Goal: Task Accomplishment & Management: Manage account settings

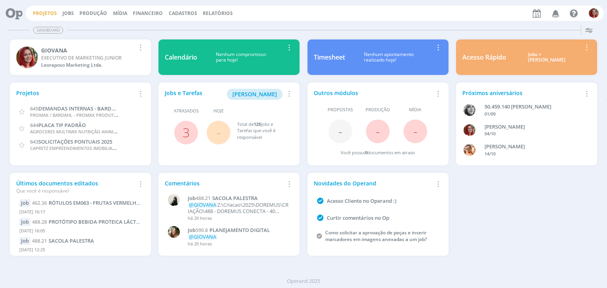
click at [42, 13] on link "Projetos" at bounding box center [45, 13] width 24 height 7
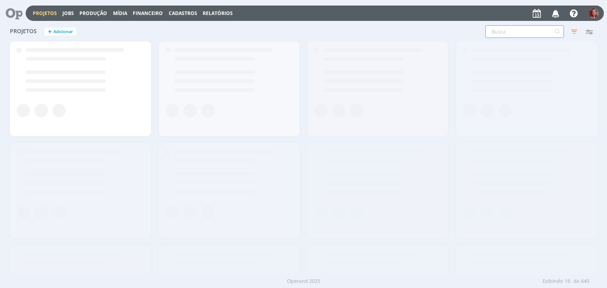
click at [506, 28] on input "text" at bounding box center [524, 31] width 79 height 13
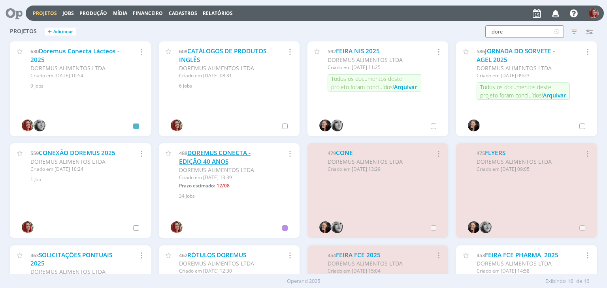
type input "dore"
click at [220, 162] on link "DOREMUS CONECTA - EDIÇÃO 40 ANOS" at bounding box center [214, 157] width 71 height 17
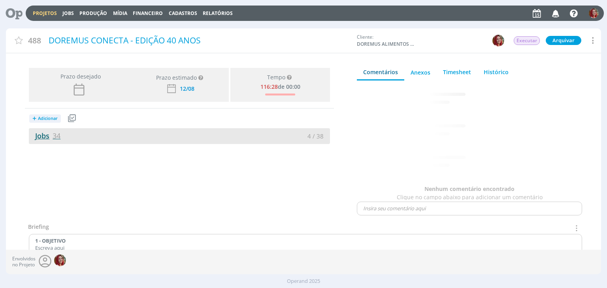
click at [58, 136] on span "34" at bounding box center [57, 135] width 8 height 9
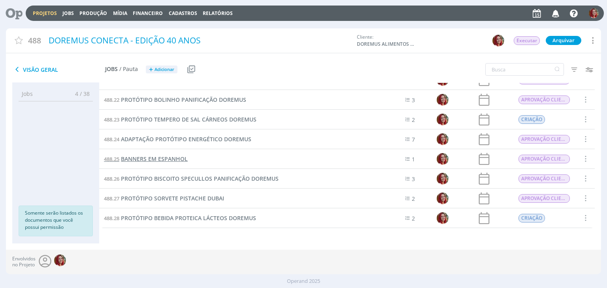
scroll to position [329, 0]
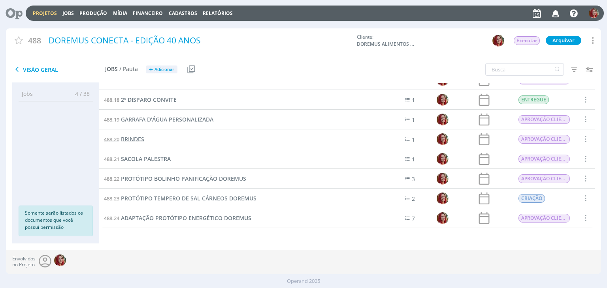
click at [136, 137] on span "BRINDES" at bounding box center [132, 139] width 23 height 8
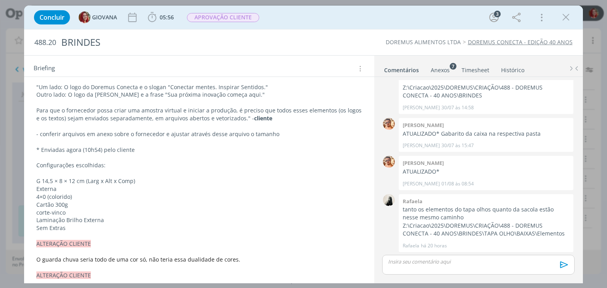
scroll to position [79, 0]
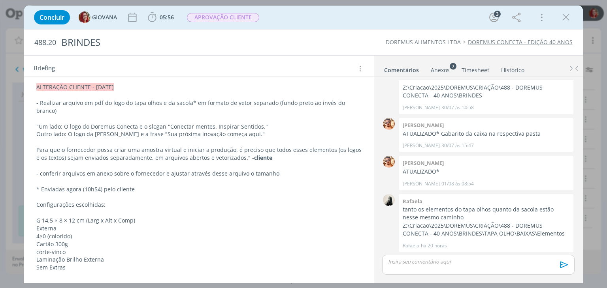
click at [299, 103] on p "- Realizar arquivo em pdf do logo do tapa olhos e da sacola* em formato de veto…" at bounding box center [198, 107] width 325 height 16
click at [299, 103] on p "- Realizar arquivo em pdf do logo do tapa olhos e da sacola* em formato de veto…" at bounding box center [199, 108] width 324 height 16
click at [47, 111] on p "- Realizar arquivo em pdf do logo do tapa olhos e da sacola* em formato de veto…" at bounding box center [199, 108] width 324 height 16
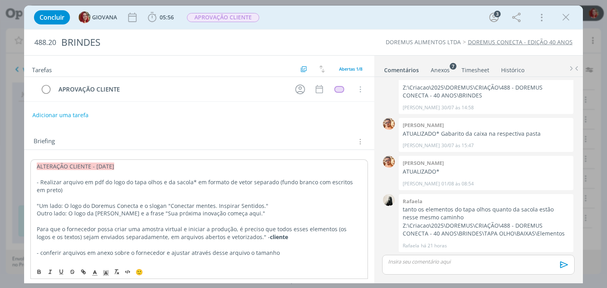
click at [39, 179] on p "- Realizar arquivo em pdf do logo do tapa olhos e da sacola* em formato de veto…" at bounding box center [199, 187] width 324 height 16
drag, startPoint x: 40, startPoint y: 181, endPoint x: 35, endPoint y: 181, distance: 4.4
click at [39, 182] on p "- Realizar arquivo em pdf do logo do tapa olhos e da sacola* em formato de veto…" at bounding box center [199, 187] width 324 height 16
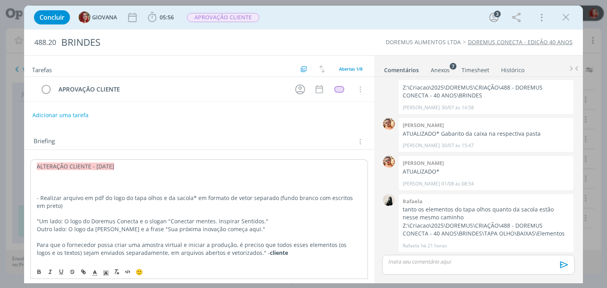
drag, startPoint x: 106, startPoint y: 182, endPoint x: 32, endPoint y: 181, distance: 73.9
click at [63, 272] on icon "dialog" at bounding box center [61, 272] width 3 height 4
click at [102, 208] on p "- Realizar arquivo em pdf do logo do tapa olhos e da sacola* em formato de veto…" at bounding box center [199, 202] width 324 height 16
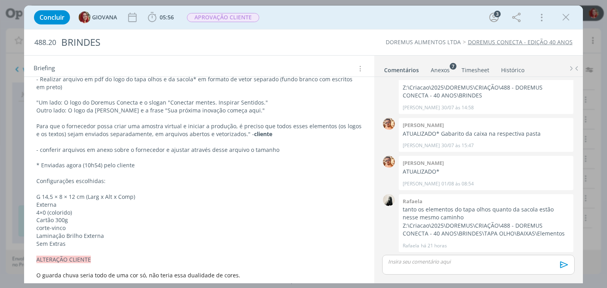
scroll to position [79, 0]
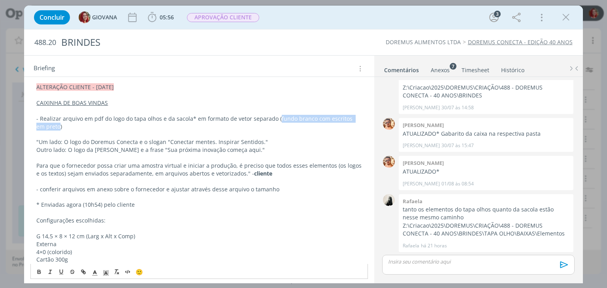
drag, startPoint x: 275, startPoint y: 118, endPoint x: 49, endPoint y: 127, distance: 226.1
click at [49, 127] on p "- Realizar arquivo em pdf do logo do tapa olhos e da sacola* em formato de veto…" at bounding box center [198, 123] width 325 height 16
click at [60, 273] on icon "dialog" at bounding box center [61, 272] width 3 height 4
click at [141, 150] on p "Outro lado: O logo da Doremus e a frase "Sua próxima inovação começa aqui."" at bounding box center [198, 150] width 325 height 8
click at [233, 13] on span "APROVAÇÃO CLIENTE" at bounding box center [223, 17] width 72 height 9
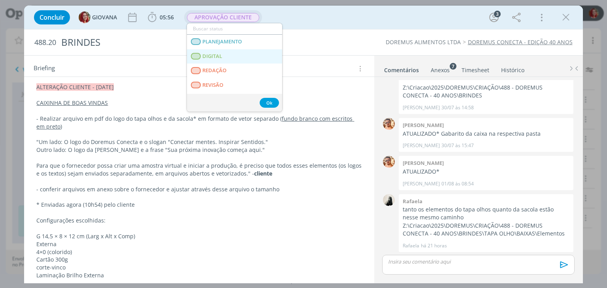
scroll to position [40, 0]
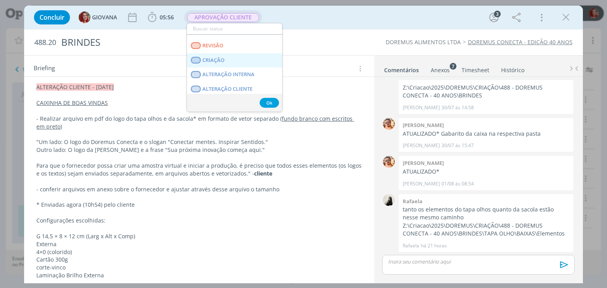
click at [234, 57] on link "CRIAÇÃO" at bounding box center [234, 60] width 95 height 15
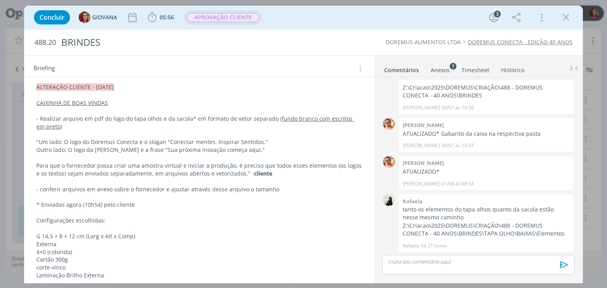
scroll to position [0, 0]
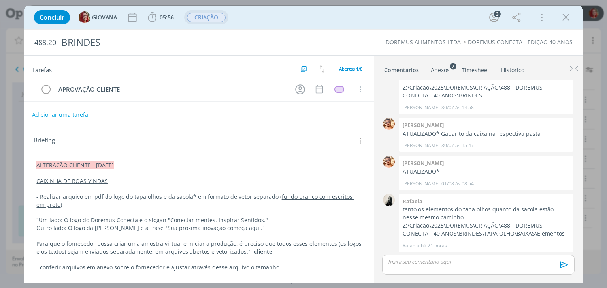
click at [71, 111] on button "Adicionar uma tarefa" at bounding box center [60, 114] width 56 height 13
click at [86, 114] on input "ALTERAÇÃO CLOENTE" at bounding box center [147, 114] width 218 height 11
type input "ALTERAÇÃO CLIENTE"
click at [334, 114] on button "Ok" at bounding box center [342, 115] width 16 height 10
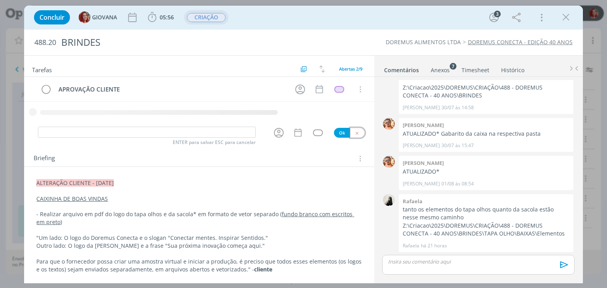
click at [354, 133] on icon "dialog" at bounding box center [356, 133] width 5 height 5
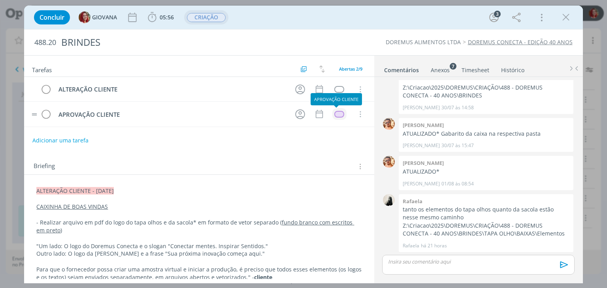
click at [334, 113] on div "dialog" at bounding box center [339, 114] width 10 height 7
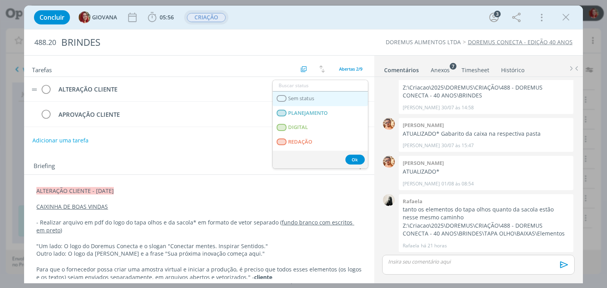
click at [316, 97] on link "Sem status" at bounding box center [320, 99] width 95 height 15
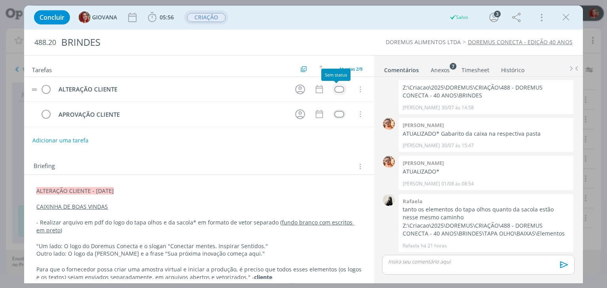
click at [336, 87] on div "dialog" at bounding box center [339, 89] width 10 height 7
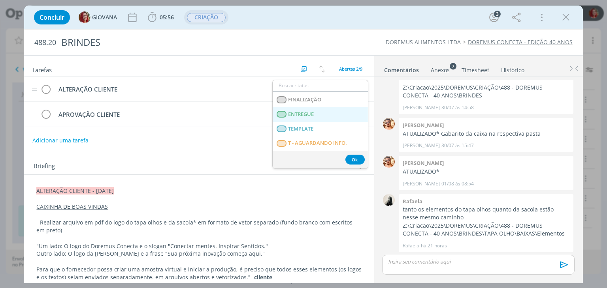
scroll to position [201, 0]
click at [322, 118] on LIBERADO "T - LIBERADO" at bounding box center [320, 114] width 95 height 15
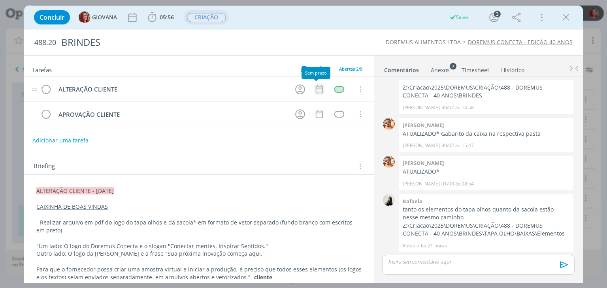
click at [316, 88] on icon "dialog" at bounding box center [319, 89] width 10 height 10
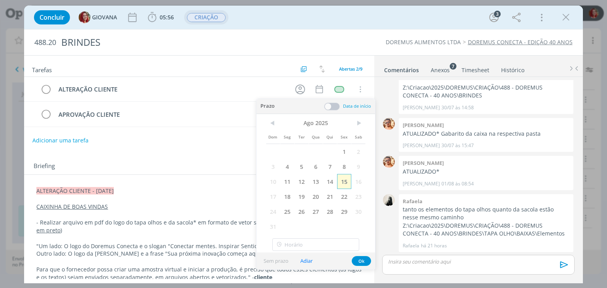
click at [342, 181] on span "15" at bounding box center [344, 181] width 14 height 15
drag, startPoint x: 360, startPoint y: 258, endPoint x: 363, endPoint y: 251, distance: 7.3
click at [360, 259] on button "Ok" at bounding box center [361, 261] width 19 height 10
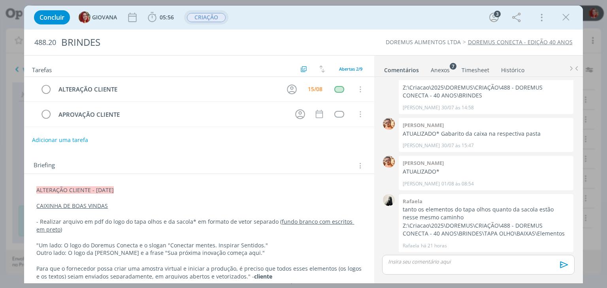
click at [70, 143] on button "Adicionar uma tarefa" at bounding box center [60, 140] width 56 height 13
paste input "APROVAÇÃO CLIENTE"
type input "APROVAÇÃO CLIENTE"
click at [338, 135] on button "Ok" at bounding box center [342, 140] width 16 height 10
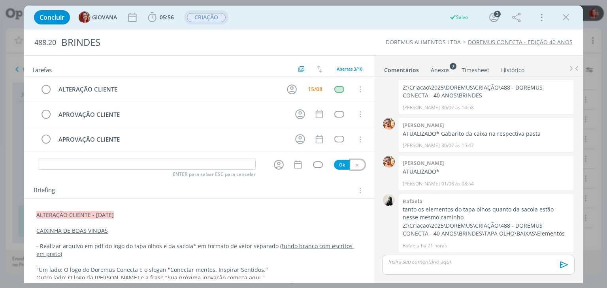
click at [354, 166] on icon "dialog" at bounding box center [356, 165] width 5 height 5
click at [309, 87] on div "15/08" at bounding box center [315, 90] width 15 height 6
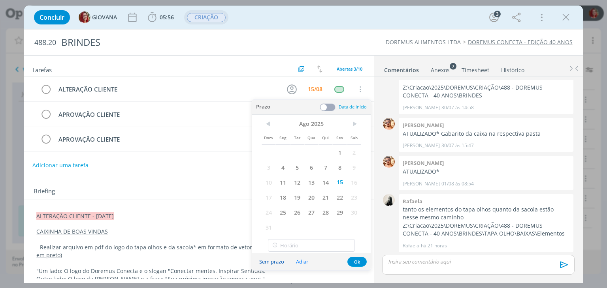
click at [280, 264] on button "Sem prazo" at bounding box center [271, 262] width 35 height 11
click at [350, 263] on button "Ok" at bounding box center [356, 262] width 19 height 10
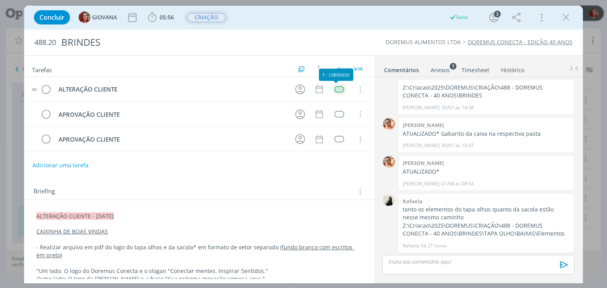
click at [335, 92] on div "dialog" at bounding box center [339, 89] width 10 height 7
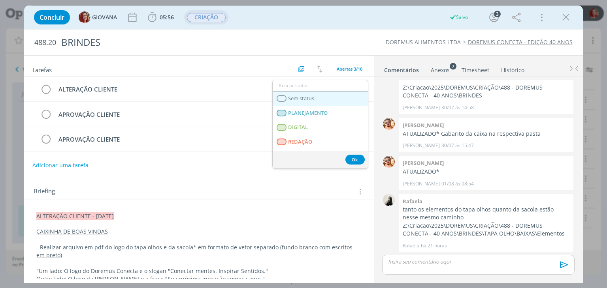
drag, startPoint x: 332, startPoint y: 92, endPoint x: 250, endPoint y: 19, distance: 109.4
click at [332, 92] on link "Sem status" at bounding box center [320, 99] width 95 height 15
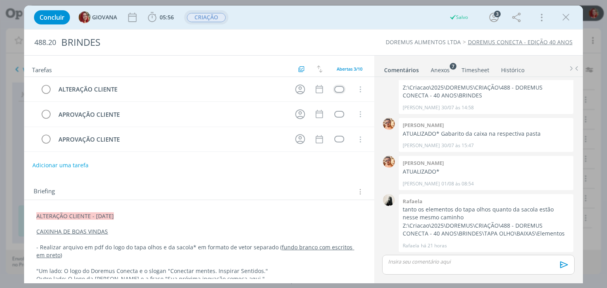
click at [206, 17] on span "CRIAÇÃO" at bounding box center [206, 17] width 39 height 9
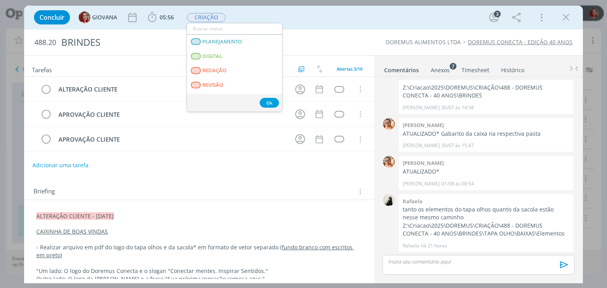
click at [286, 26] on div "Concluir GIOVANA 05:56 Iniciar Apontar Data * 15/08/2025 Horas * 00:00 Tarefa S…" at bounding box center [303, 17] width 546 height 19
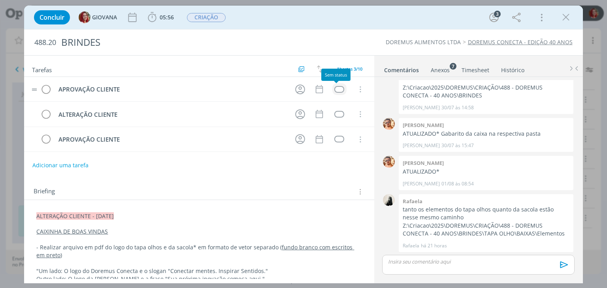
click at [334, 89] on div "dialog" at bounding box center [339, 89] width 10 height 7
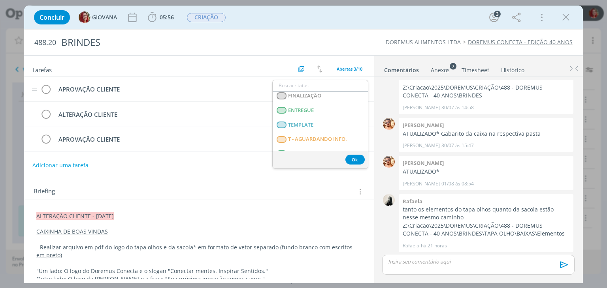
scroll to position [122, 0]
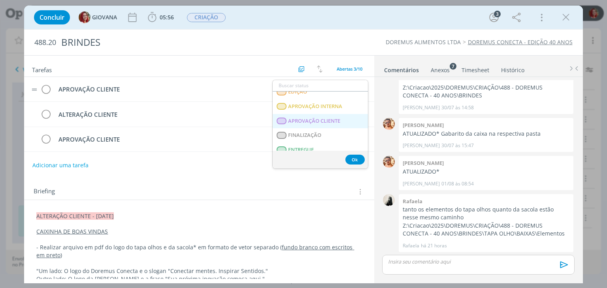
click at [295, 126] on CLIENTE "APROVAÇÃO CLIENTE" at bounding box center [320, 121] width 95 height 15
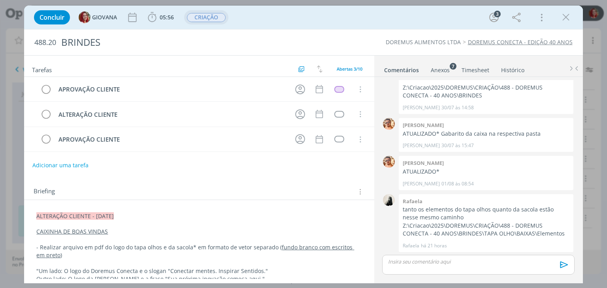
click at [204, 16] on span "CRIAÇÃO" at bounding box center [206, 17] width 39 height 9
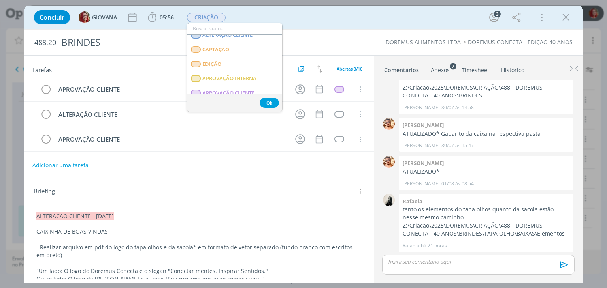
scroll to position [119, 0]
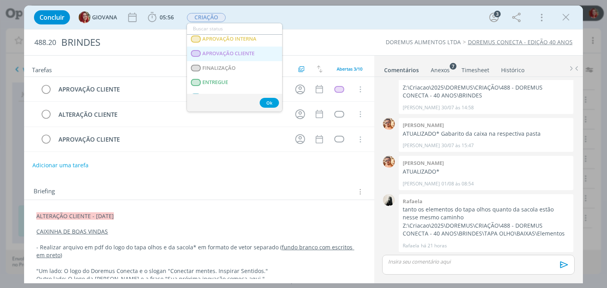
click at [245, 54] on span "APROVAÇÃO CLIENTE" at bounding box center [229, 54] width 52 height 6
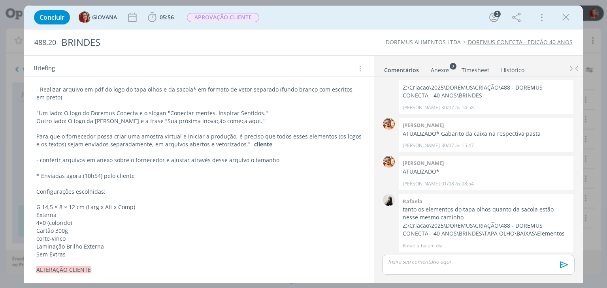
scroll to position [198, 0]
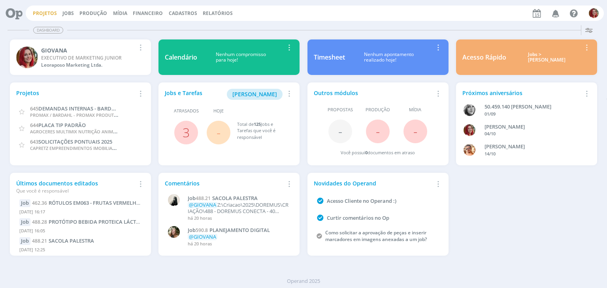
click at [49, 11] on link "Projetos" at bounding box center [45, 13] width 24 height 7
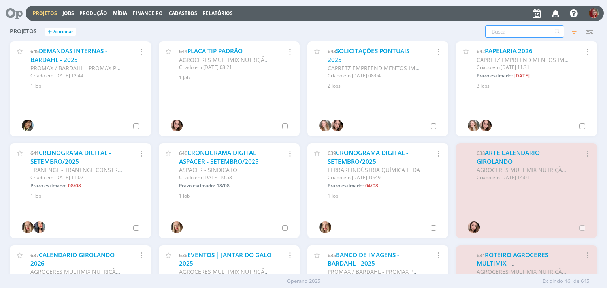
click at [533, 29] on input "text" at bounding box center [524, 31] width 79 height 13
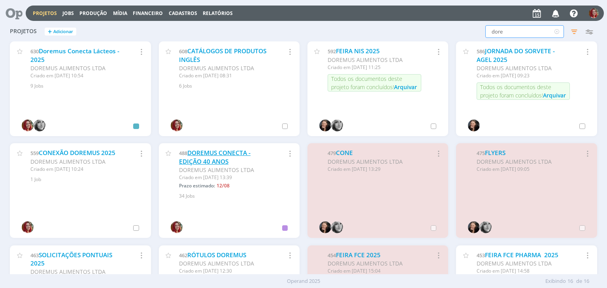
type input "dore"
click at [205, 161] on link "DOREMUS CONECTA - EDIÇÃO 40 ANOS" at bounding box center [214, 157] width 71 height 17
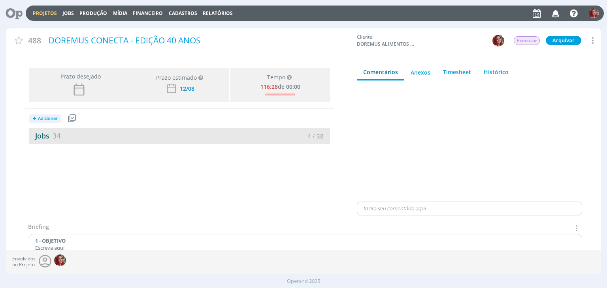
click at [58, 136] on span "34" at bounding box center [57, 135] width 8 height 9
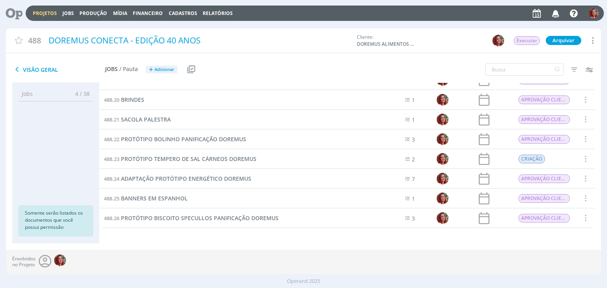
scroll to position [329, 0]
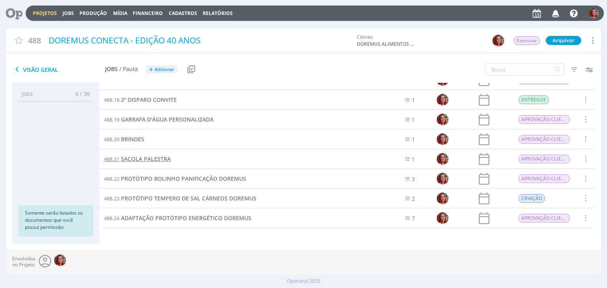
click at [155, 157] on span "SACOLA PALESTRA" at bounding box center [146, 159] width 50 height 8
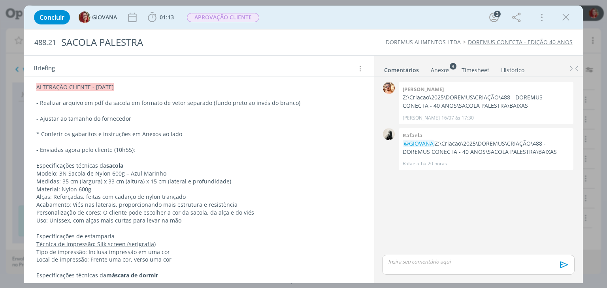
scroll to position [40, 0]
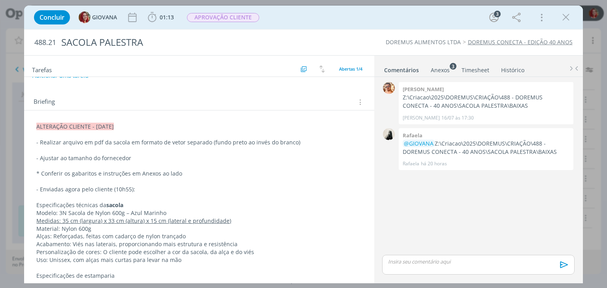
click at [235, 142] on p "- Realizar arquivo em pdf da sacola em formato de vetor separado (fundo preto a…" at bounding box center [198, 143] width 325 height 8
click at [235, 142] on p "- Realizar arquivo em pdf da sacola em formato de vetor separado (fundo preto a…" at bounding box center [199, 143] width 324 height 8
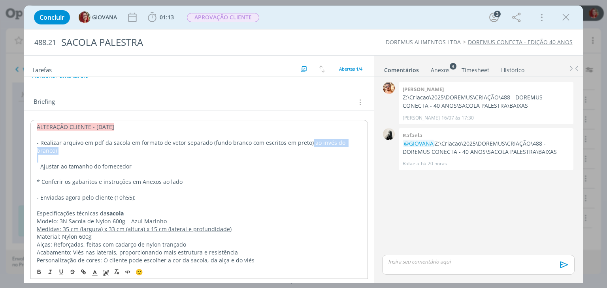
drag, startPoint x: 305, startPoint y: 143, endPoint x: 348, endPoint y: 147, distance: 42.5
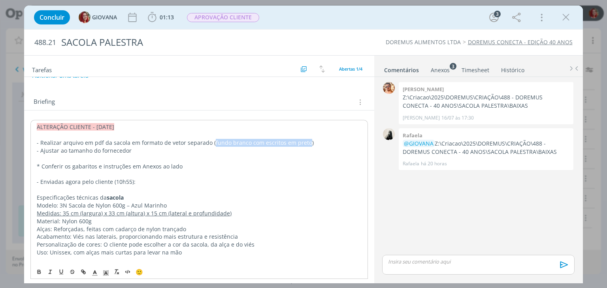
drag, startPoint x: 211, startPoint y: 142, endPoint x: 304, endPoint y: 140, distance: 93.3
click at [304, 140] on p "- Realizar arquivo em pdf da sacola em formato de vetor separado (fundo branco …" at bounding box center [199, 143] width 324 height 8
click at [62, 271] on icon "dialog" at bounding box center [61, 272] width 6 height 6
click at [215, 184] on p "- Enviadas agora pelo cliente (10h55):" at bounding box center [199, 182] width 324 height 8
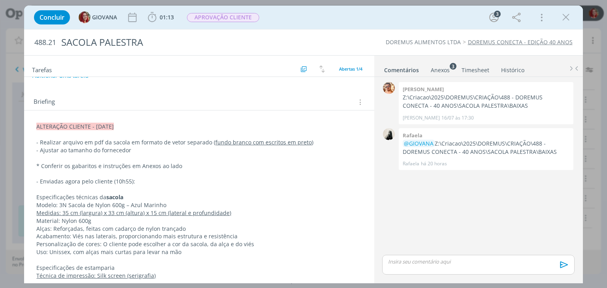
click at [149, 156] on p "dialog" at bounding box center [198, 158] width 325 height 8
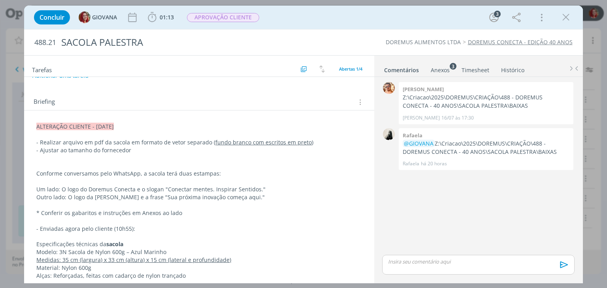
scroll to position [0, 0]
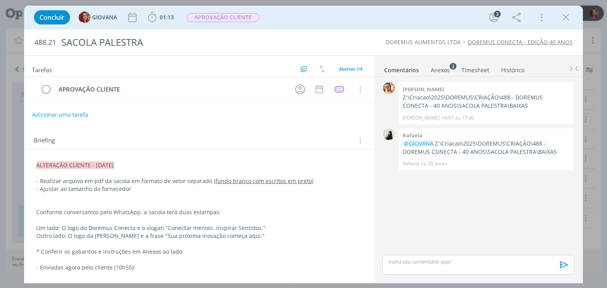
click at [63, 116] on button "Adicionar uma tarefa" at bounding box center [60, 114] width 56 height 13
click at [74, 199] on p "dialog" at bounding box center [198, 197] width 325 height 8
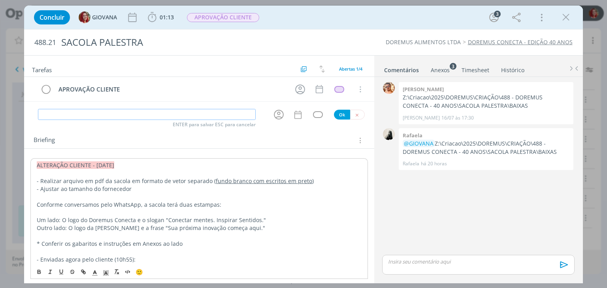
click at [62, 116] on input "dialog" at bounding box center [147, 114] width 218 height 11
type input "ALTERAÇÃO CLIENTE"
click at [335, 116] on button "Ok" at bounding box center [342, 115] width 16 height 10
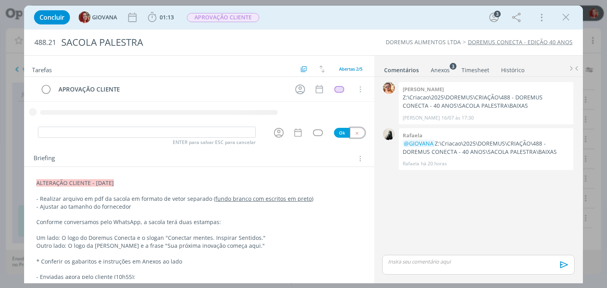
click at [354, 135] on button "dialog" at bounding box center [357, 133] width 15 height 10
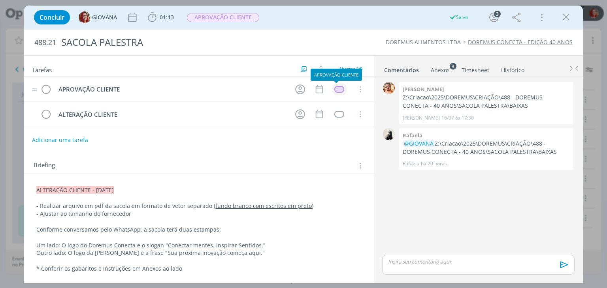
click at [337, 89] on div "dialog" at bounding box center [339, 89] width 10 height 7
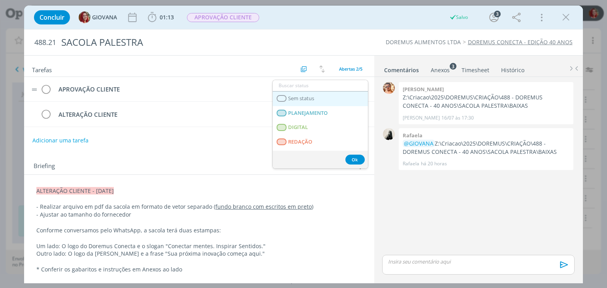
click at [337, 99] on link "Sem status" at bounding box center [320, 99] width 95 height 15
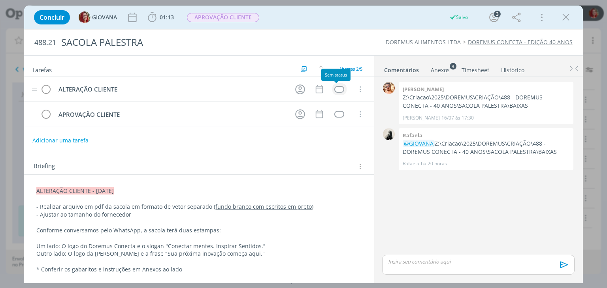
click at [335, 87] on div "dialog" at bounding box center [339, 89] width 10 height 7
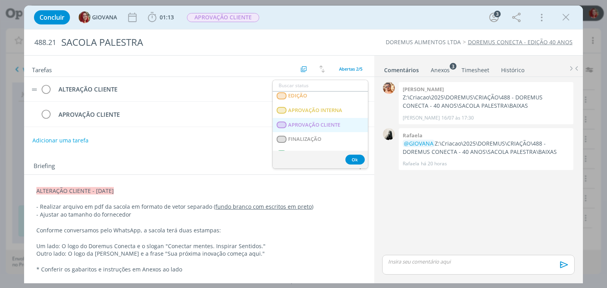
scroll to position [201, 0]
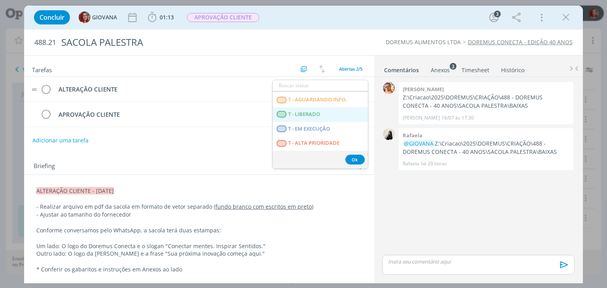
click at [326, 114] on LIBERADO "T - LIBERADO" at bounding box center [320, 114] width 95 height 15
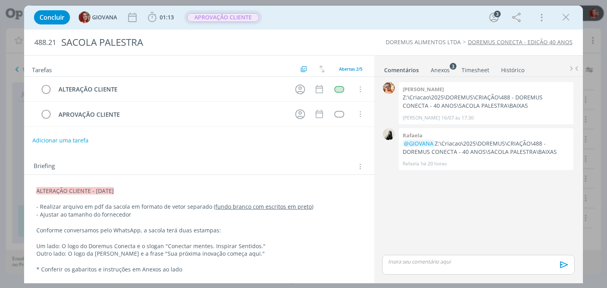
click at [246, 21] on span "APROVAÇÃO CLIENTE" at bounding box center [223, 17] width 72 height 9
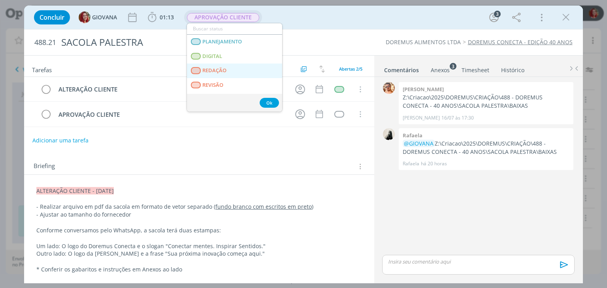
scroll to position [40, 0]
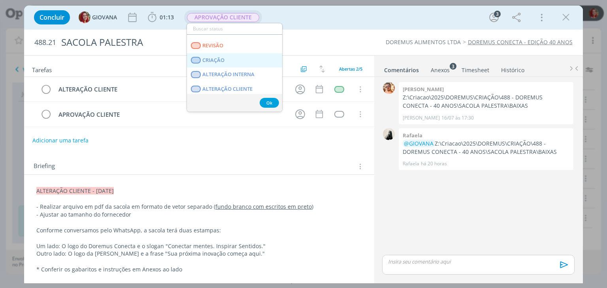
click at [229, 60] on link "CRIAÇÃO" at bounding box center [234, 60] width 95 height 15
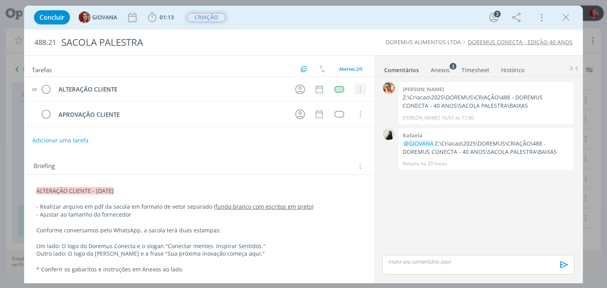
click at [359, 88] on icon "dialog" at bounding box center [360, 89] width 9 height 7
click at [344, 100] on link "Cancelar" at bounding box center [334, 103] width 62 height 13
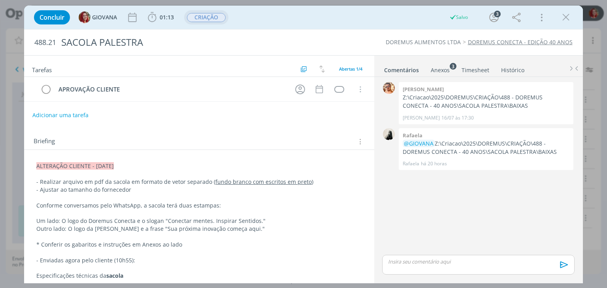
click at [218, 19] on span "CRIAÇÃO" at bounding box center [206, 17] width 39 height 9
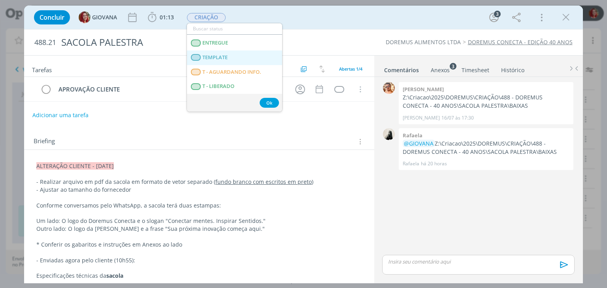
scroll to position [187, 0]
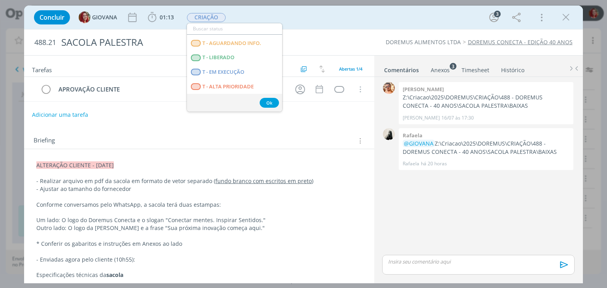
click at [75, 112] on button "Adicionar uma tarefa" at bounding box center [60, 114] width 56 height 13
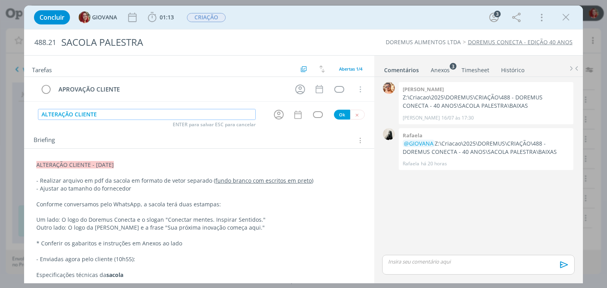
type input "ALTERAÇÃO CLIENTE"
click at [336, 117] on button "Ok" at bounding box center [342, 115] width 16 height 10
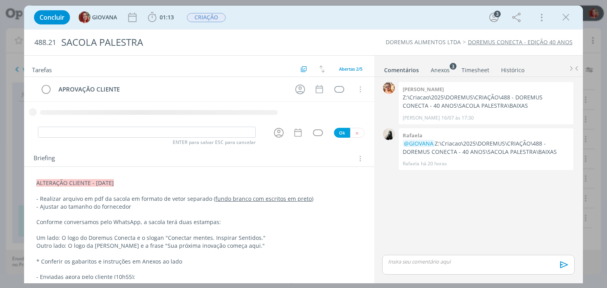
click at [354, 132] on div "ENTER para salvar ESC para cancelar Ok" at bounding box center [199, 132] width 350 height 13
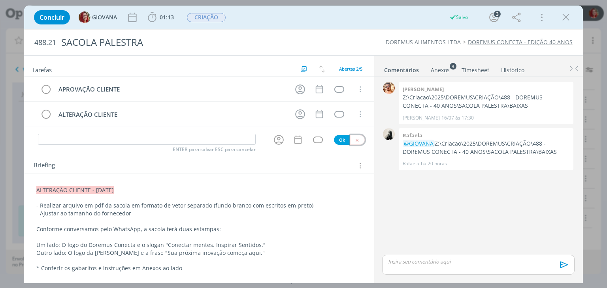
click at [354, 138] on icon "dialog" at bounding box center [356, 140] width 5 height 5
click at [43, 137] on button "Adicionar uma tarefa" at bounding box center [60, 140] width 56 height 13
drag, startPoint x: 112, startPoint y: 142, endPoint x: 25, endPoint y: 137, distance: 87.1
click at [25, 137] on div "APROVAÇÃO CLIENTE ENTER para salvar ESC para cancelar Ok" at bounding box center [199, 140] width 350 height 13
type input "APROVAÇÃO CLIENTE"
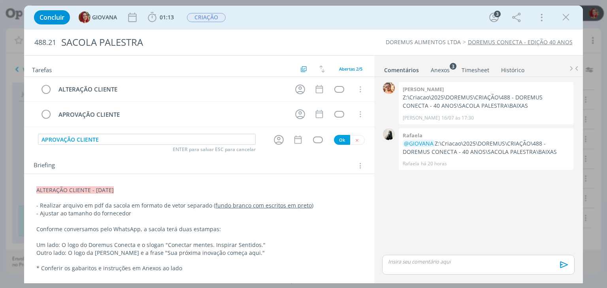
click at [331, 166] on div "Briefing Briefings Predefinidos Versões do Briefing Ver Briefing do Projeto" at bounding box center [200, 166] width 333 height 10
click at [335, 138] on button "Ok" at bounding box center [342, 140] width 16 height 10
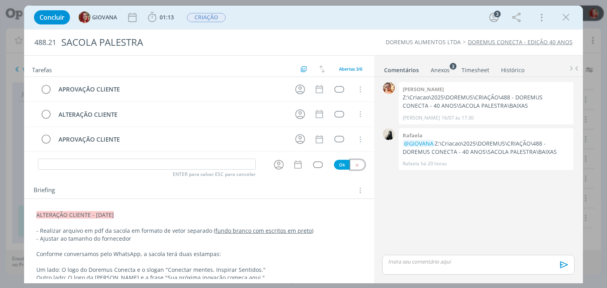
click at [354, 166] on icon "dialog" at bounding box center [356, 165] width 5 height 5
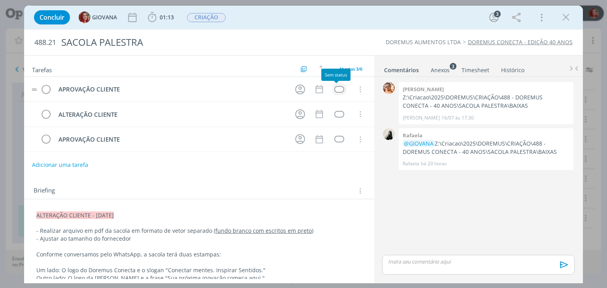
click at [334, 86] on div "dialog" at bounding box center [339, 89] width 10 height 7
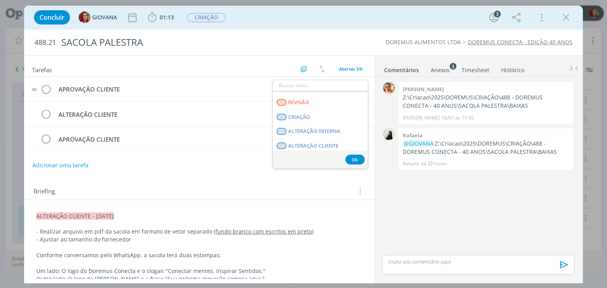
scroll to position [119, 0]
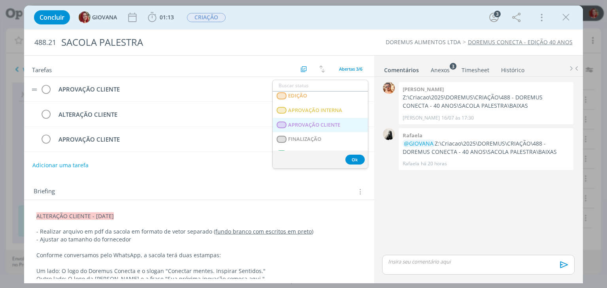
click at [327, 124] on span "APROVAÇÃO CLIENTE" at bounding box center [314, 125] width 52 height 6
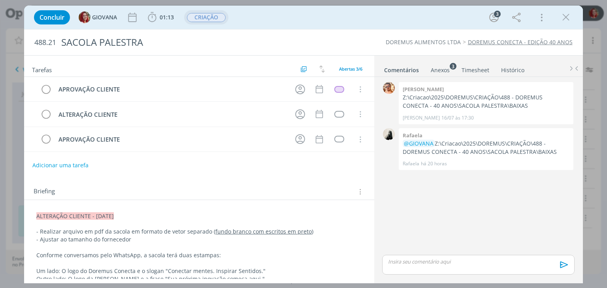
click at [207, 15] on span "CRIAÇÃO" at bounding box center [206, 17] width 39 height 9
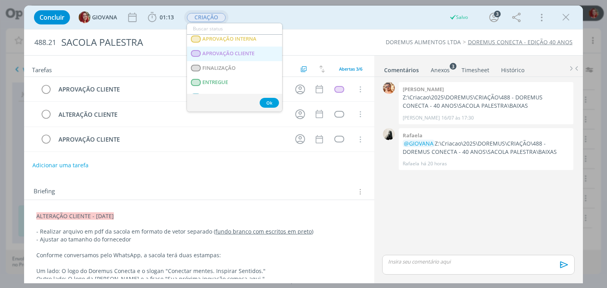
click at [244, 56] on span "APROVAÇÃO CLIENTE" at bounding box center [229, 54] width 52 height 6
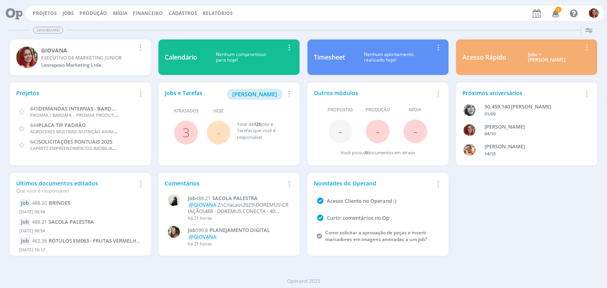
click at [554, 16] on icon "button" at bounding box center [556, 12] width 14 height 13
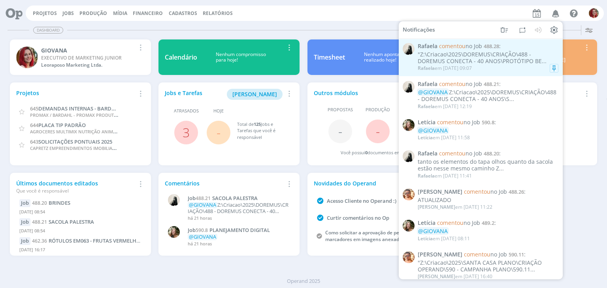
click at [504, 69] on div "Rafaela em 15/08 às 09:07" at bounding box center [488, 68] width 141 height 8
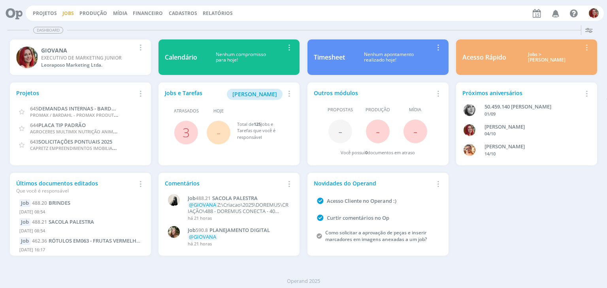
click at [71, 16] on link "Jobs" at bounding box center [67, 13] width 11 height 7
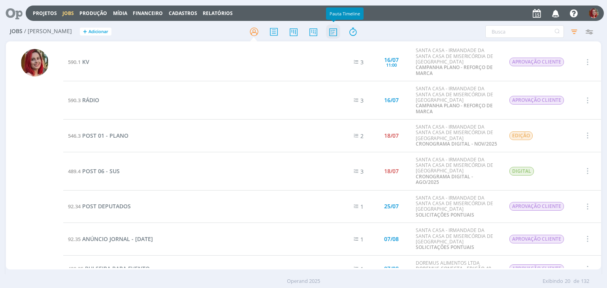
click at [329, 33] on icon at bounding box center [333, 31] width 14 height 15
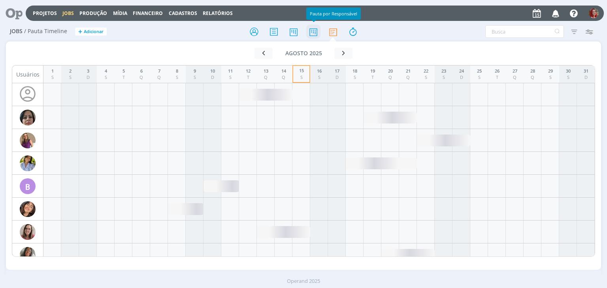
click at [307, 35] on icon at bounding box center [313, 31] width 14 height 15
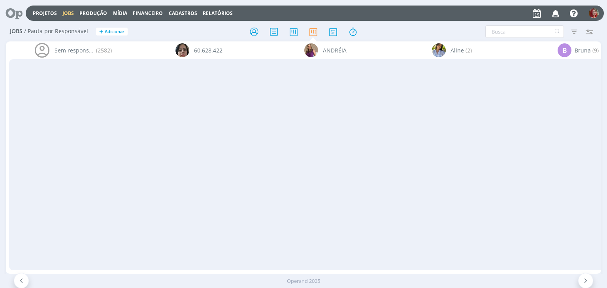
scroll to position [0, 2824]
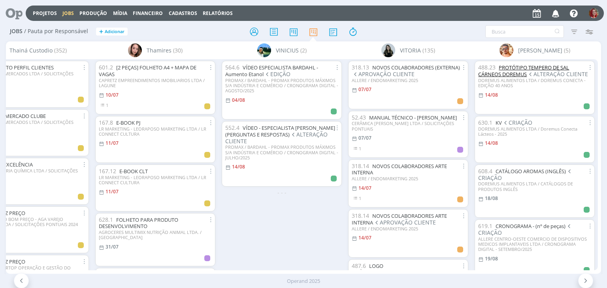
click at [555, 70] on link "PROTÓTIPO TEMPERO DE SAL CÁRNEOS DOREMUS" at bounding box center [523, 71] width 91 height 14
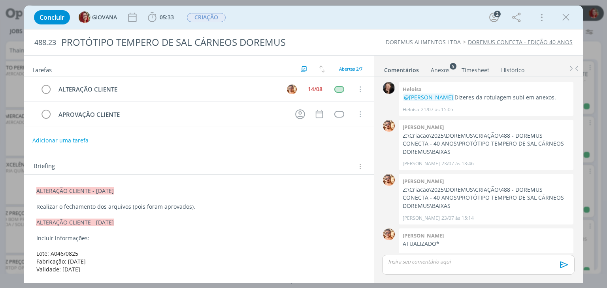
scroll to position [94, 0]
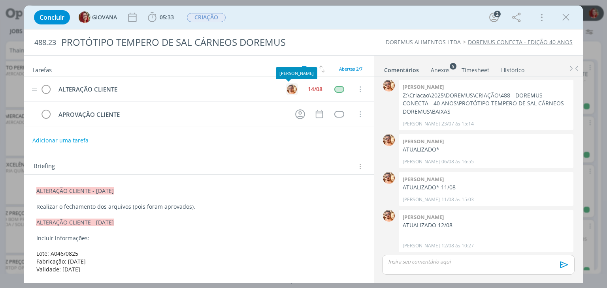
click at [288, 87] on img "dialog" at bounding box center [292, 90] width 10 height 10
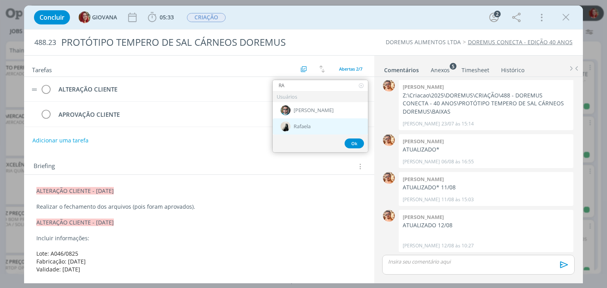
type input "RA"
click at [310, 126] on span "Rafaela" at bounding box center [301, 127] width 17 height 6
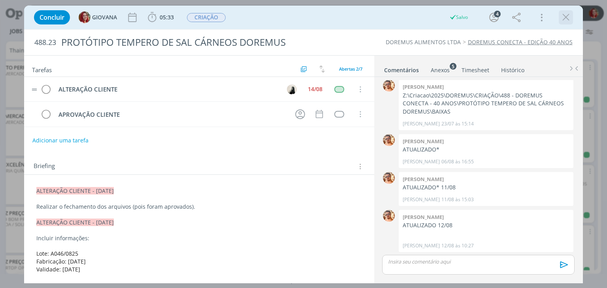
click at [565, 17] on icon "dialog" at bounding box center [566, 17] width 12 height 12
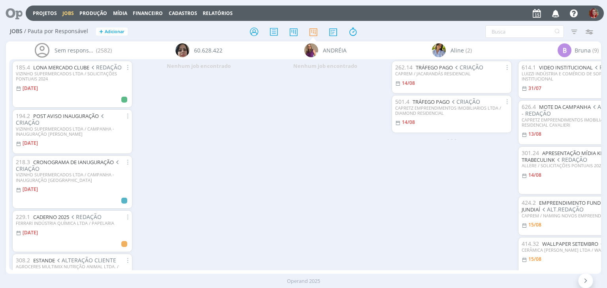
click at [240, 220] on div "Nenhum job encontrado" at bounding box center [198, 164] width 126 height 211
click at [555, 11] on icon "button" at bounding box center [556, 12] width 14 height 13
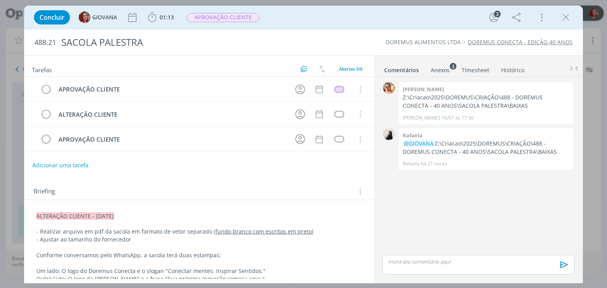
scroll to position [329, 0]
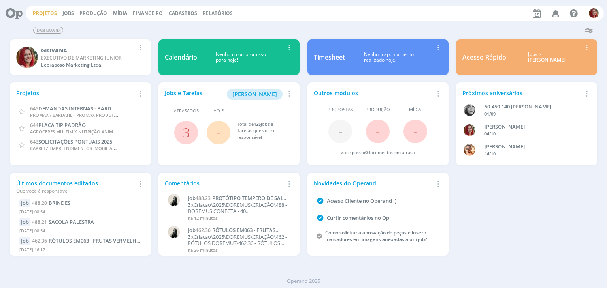
click at [53, 12] on link "Projetos" at bounding box center [45, 13] width 24 height 7
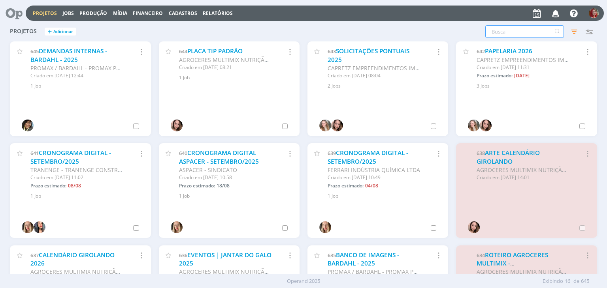
click at [500, 35] on input "text" at bounding box center [524, 31] width 79 height 13
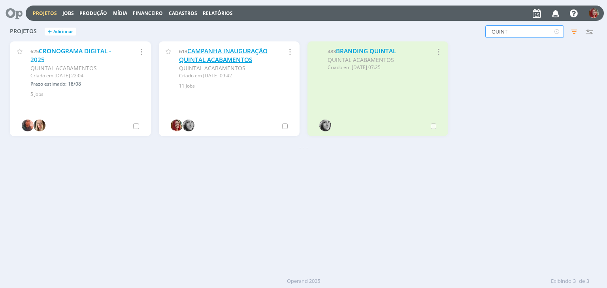
type input "QUINT"
click at [211, 57] on link "CAMPANHA INAUGURAÇÃO QUINTAL ACABAMENTOS" at bounding box center [223, 55] width 88 height 17
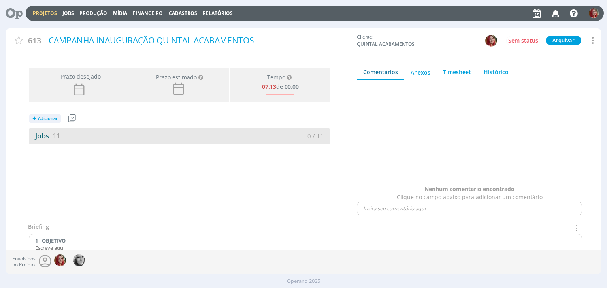
click at [40, 139] on link "Jobs 11" at bounding box center [45, 135] width 32 height 9
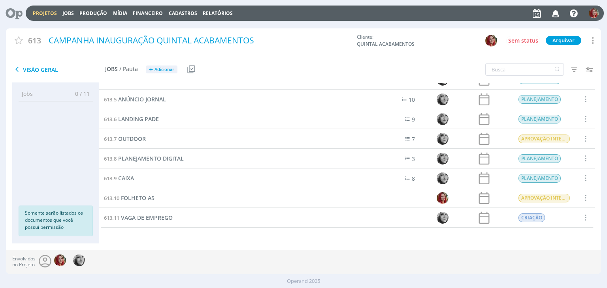
scroll to position [72, 0]
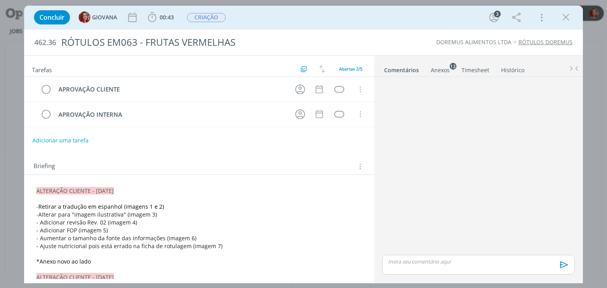
scroll to position [5, 0]
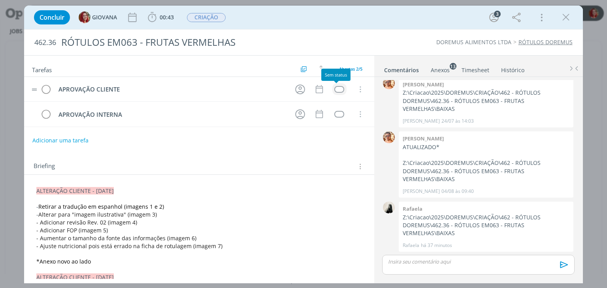
click at [336, 90] on div "dialog" at bounding box center [339, 89] width 10 height 7
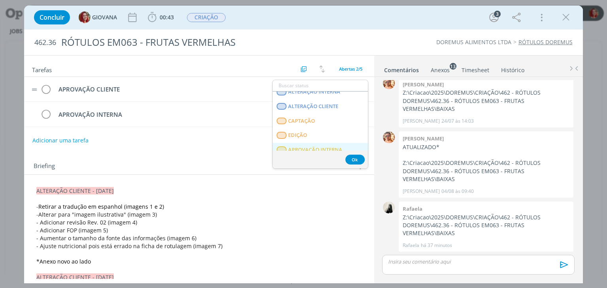
scroll to position [119, 0]
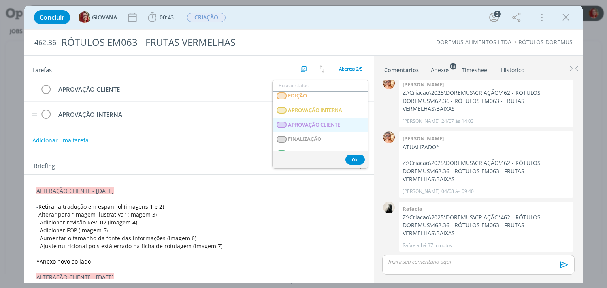
drag, startPoint x: 324, startPoint y: 123, endPoint x: 324, endPoint y: 117, distance: 5.5
click at [324, 123] on span "APROVAÇÃO CLIENTE" at bounding box center [314, 125] width 52 height 6
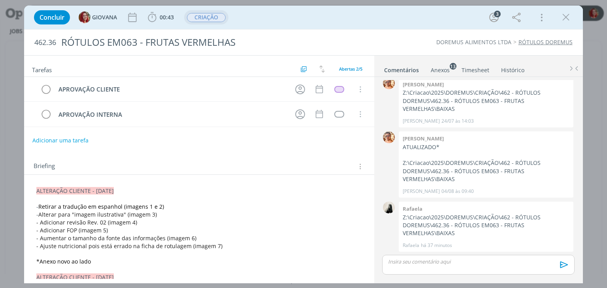
click at [206, 16] on span "CRIAÇÃO" at bounding box center [206, 17] width 39 height 9
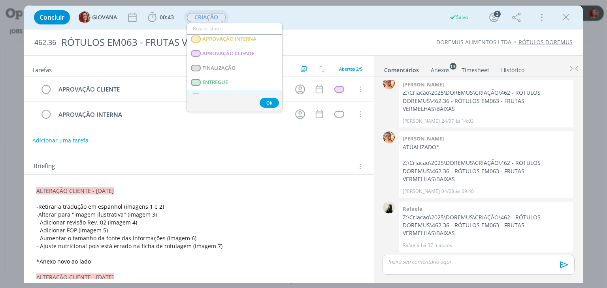
scroll to position [79, 0]
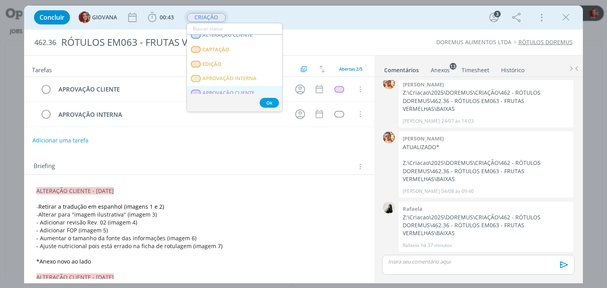
click at [237, 91] on span "APROVAÇÃO CLIENTE" at bounding box center [229, 93] width 52 height 6
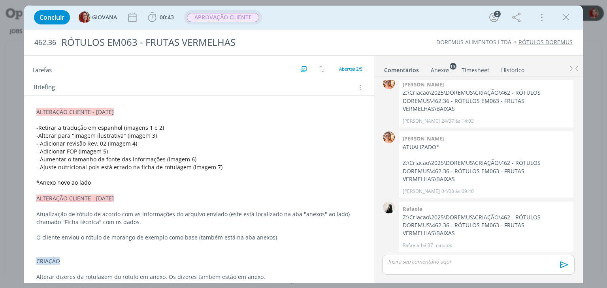
scroll to position [0, 0]
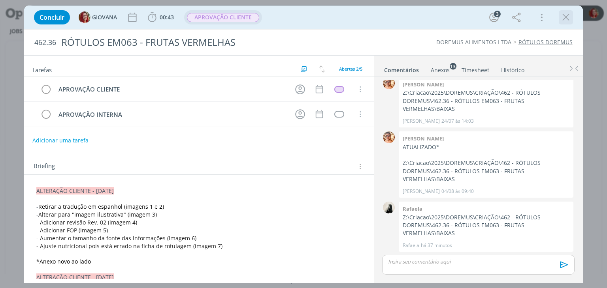
click at [564, 18] on icon "dialog" at bounding box center [566, 17] width 12 height 12
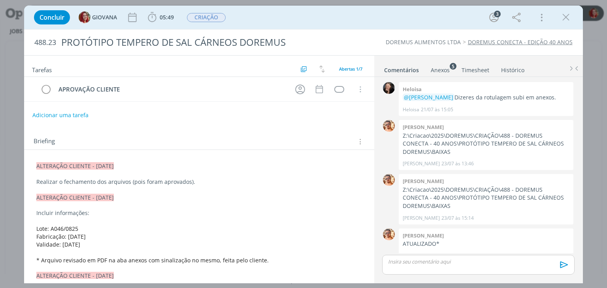
scroll to position [149, 0]
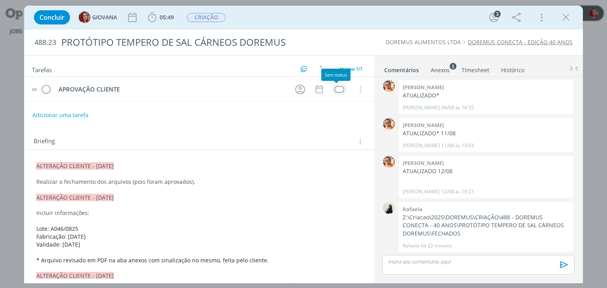
click at [339, 89] on div "dialog" at bounding box center [339, 89] width 10 height 7
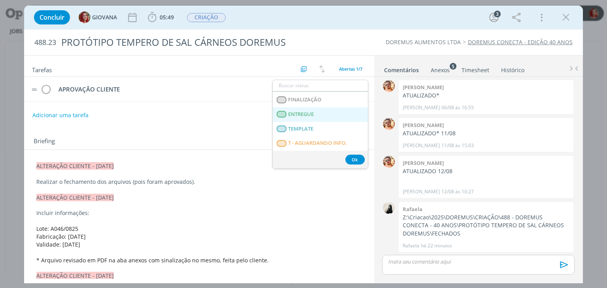
scroll to position [119, 0]
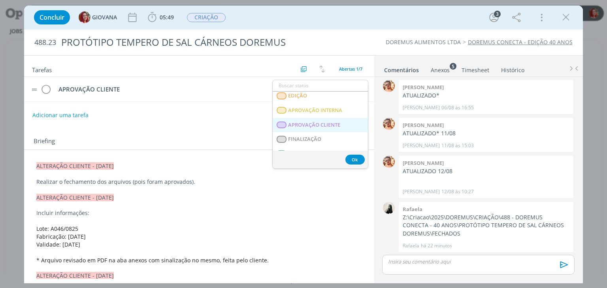
click at [314, 122] on span "APROVAÇÃO CLIENTE" at bounding box center [314, 125] width 52 height 6
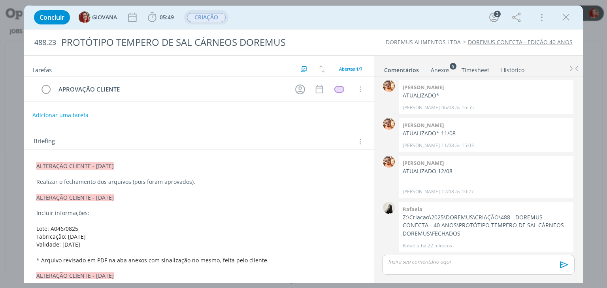
click at [210, 18] on span "CRIAÇÃO" at bounding box center [206, 17] width 39 height 9
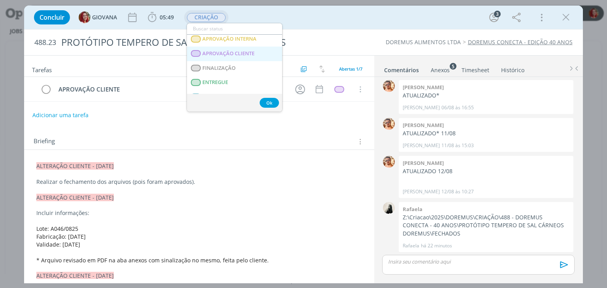
click at [219, 56] on span "APROVAÇÃO CLIENTE" at bounding box center [229, 54] width 52 height 6
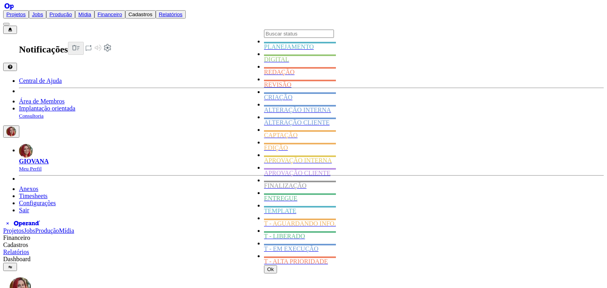
scroll to position [119, 0]
click at [325, 170] on span "APROVAÇÃO CLIENTE" at bounding box center [297, 173] width 66 height 7
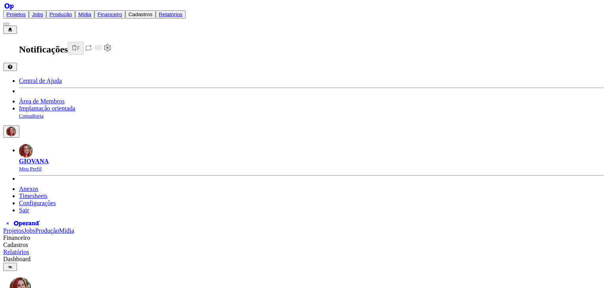
drag, startPoint x: 199, startPoint y: 12, endPoint x: 201, endPoint y: 17, distance: 5.2
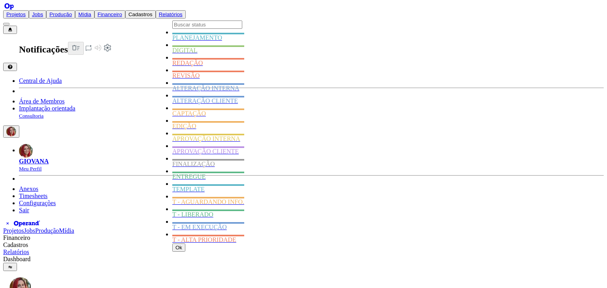
click at [226, 148] on span "APROVAÇÃO CLIENTE" at bounding box center [205, 151] width 66 height 7
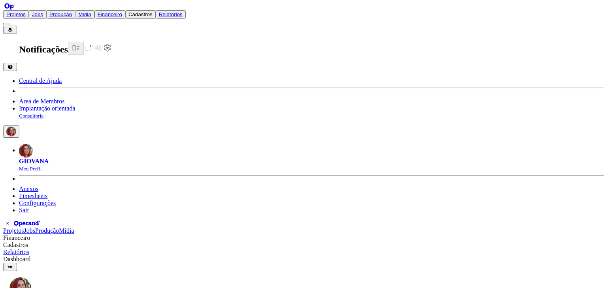
click at [42, 17] on div "Projetos Jobs Produção Mídia Financeiro Cadastros Relatórios Notificações Centr…" at bounding box center [303, 112] width 600 height 204
click at [26, 15] on link "Projetos" at bounding box center [15, 14] width 19 height 6
click at [73, 282] on input "text" at bounding box center [38, 286] width 70 height 8
drag, startPoint x: 531, startPoint y: 33, endPoint x: 258, endPoint y: 47, distance: 273.3
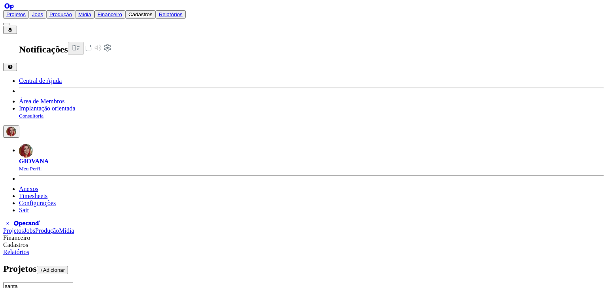
type input "quint"
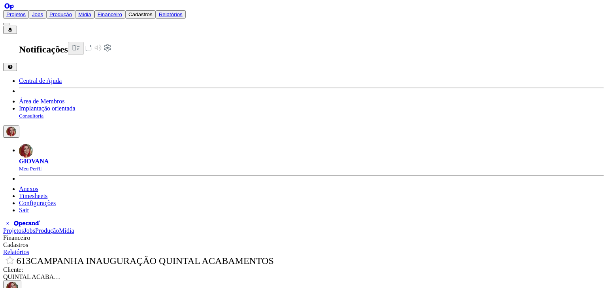
click at [12, 10] on icon at bounding box center [7, 6] width 9 height 7
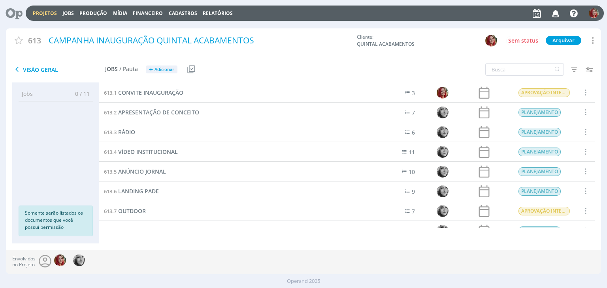
click at [15, 13] on icon at bounding box center [11, 13] width 16 height 15
